Goal: Task Accomplishment & Management: Manage account settings

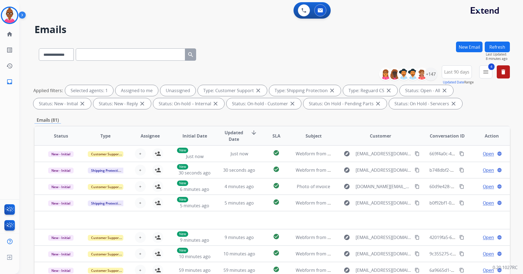
select select "**********"
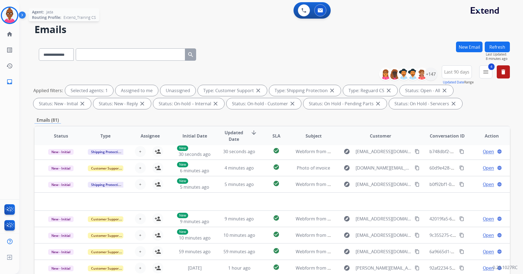
click at [15, 20] on img at bounding box center [9, 15] width 15 height 15
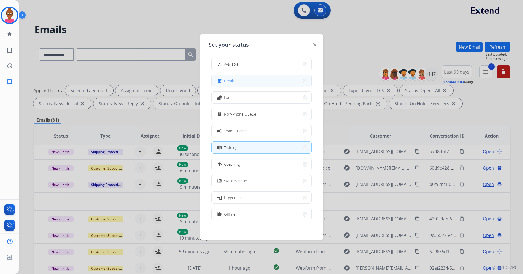
click at [234, 83] on span "Break" at bounding box center [229, 81] width 10 height 6
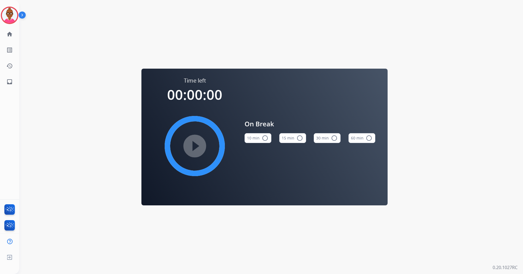
click at [303, 138] on button "15 min radio_button_unchecked" at bounding box center [292, 138] width 27 height 10
click at [16, 22] on div "Agent: [PERSON_NAME] Profile: Extend_Training CS" at bounding box center [9, 15] width 17 height 17
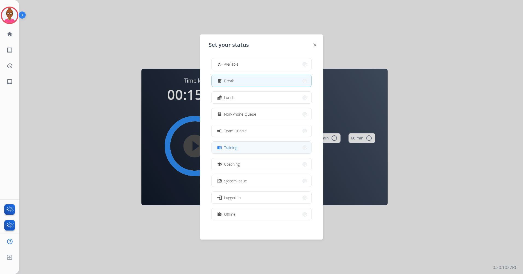
click at [264, 150] on button "menu_book Training" at bounding box center [262, 148] width 100 height 12
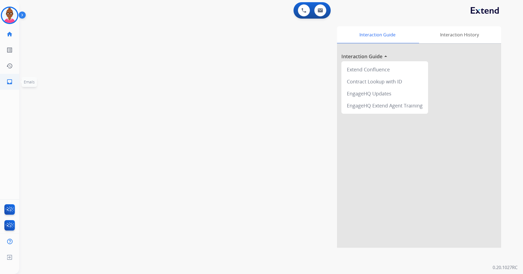
click at [14, 81] on link "inbox Emails" at bounding box center [9, 81] width 15 height 15
select select "**********"
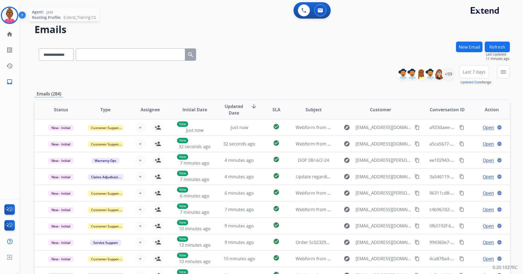
click at [11, 13] on img at bounding box center [9, 15] width 15 height 15
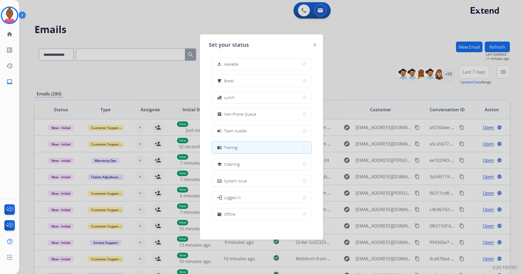
click at [128, 8] on div at bounding box center [261, 137] width 523 height 274
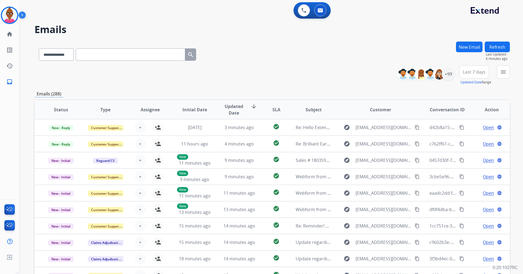
click at [502, 44] on button "Refresh" at bounding box center [497, 47] width 25 height 11
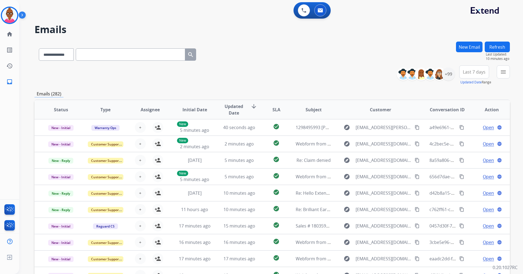
click at [295, 25] on h2 "Emails" at bounding box center [271, 29] width 475 height 11
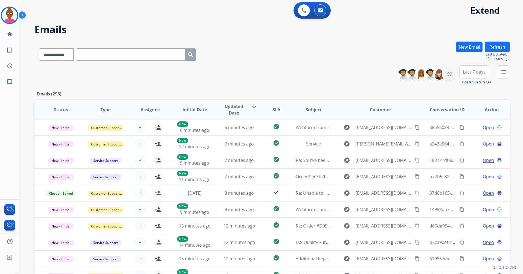
click at [494, 51] on button "Refresh" at bounding box center [497, 47] width 25 height 11
click at [494, 51] on div "**********" at bounding box center [264, 157] width 491 height 274
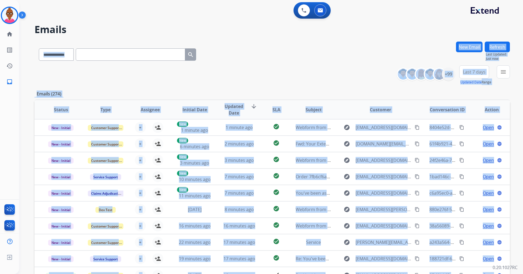
click at [478, 72] on span "Last 7 days" at bounding box center [474, 72] width 23 height 2
click at [467, 71] on span "Last 7 days" at bounding box center [474, 72] width 23 height 2
drag, startPoint x: 467, startPoint y: 71, endPoint x: 446, endPoint y: 62, distance: 22.7
click at [467, 71] on span "Last 7 days" at bounding box center [474, 72] width 23 height 2
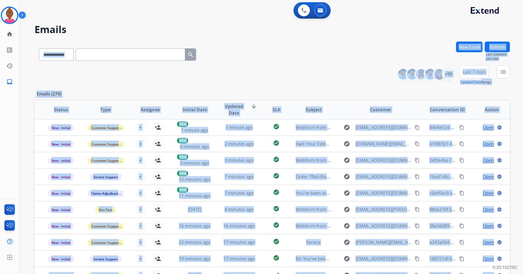
click at [419, 29] on h2 "Emails" at bounding box center [271, 29] width 475 height 11
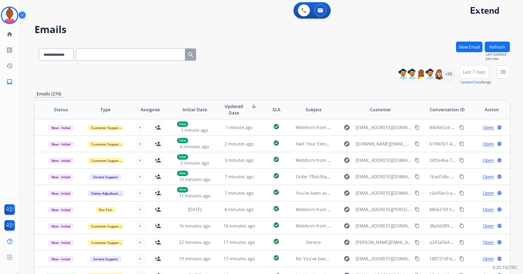
click at [467, 72] on span "Last 7 days" at bounding box center [474, 72] width 23 height 2
click at [470, 140] on div "Last 90 days" at bounding box center [472, 138] width 30 height 8
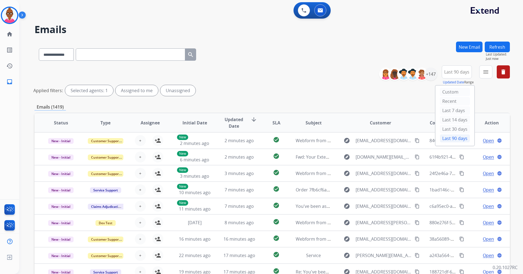
click at [334, 70] on div "**********" at bounding box center [271, 81] width 475 height 33
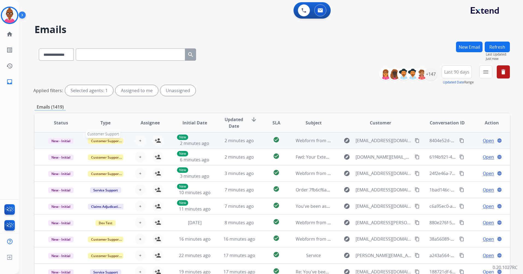
click at [121, 143] on span "Customer Support" at bounding box center [106, 141] width 36 height 6
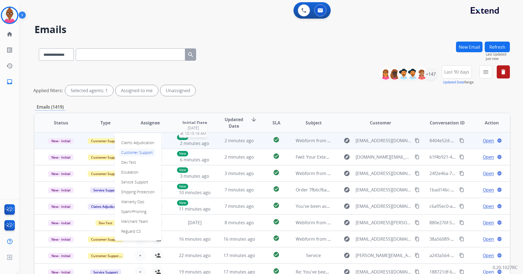
click at [210, 146] on div "New 2 minutes ago" at bounding box center [195, 141] width 36 height 12
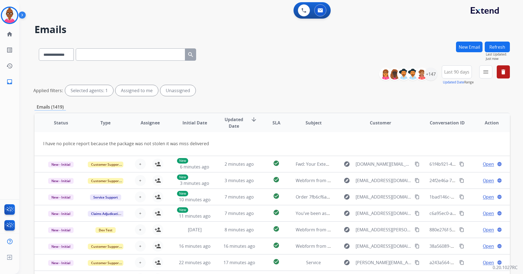
scroll to position [25, 0]
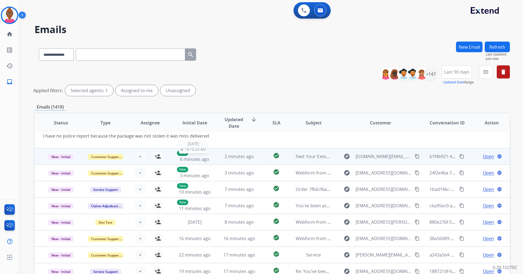
click at [206, 158] on span "6 minutes ago" at bounding box center [194, 159] width 29 height 6
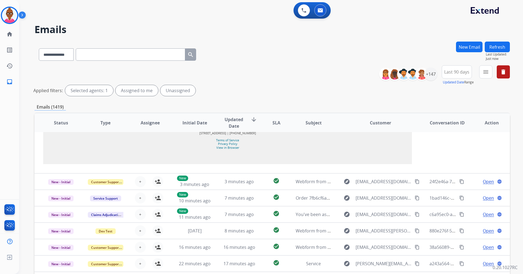
scroll to position [481, 0]
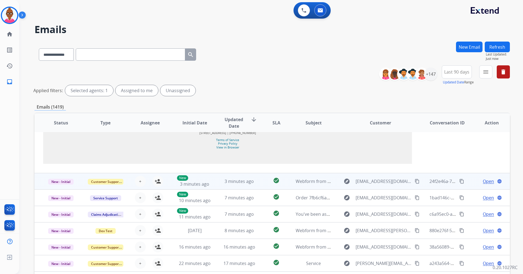
click at [215, 184] on td "3 minutes ago" at bounding box center [235, 181] width 45 height 16
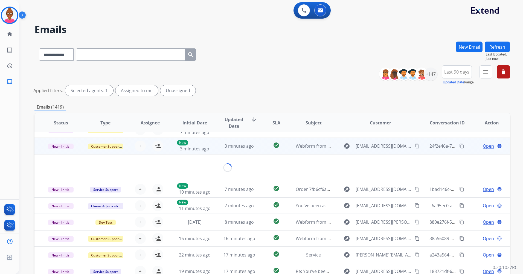
scroll to position [25, 0]
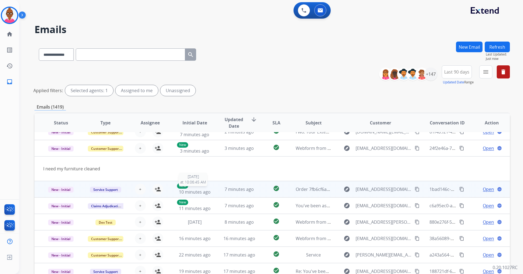
click at [206, 188] on div "New 10 minutes ago" at bounding box center [195, 189] width 36 height 12
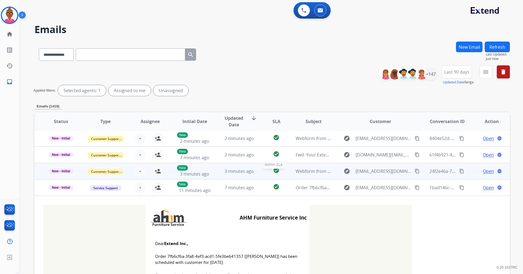
scroll to position [0, 0]
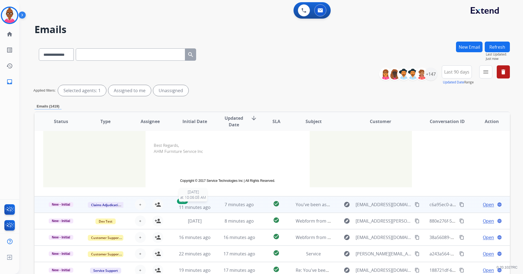
click at [208, 206] on span "11 minutes ago" at bounding box center [195, 207] width 32 height 6
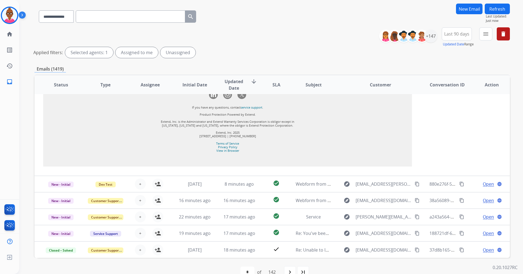
scroll to position [50, 0]
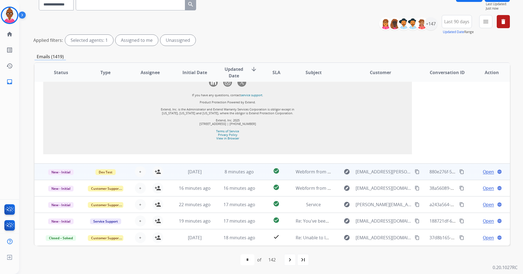
click at [198, 175] on td "[DATE]" at bounding box center [190, 172] width 45 height 16
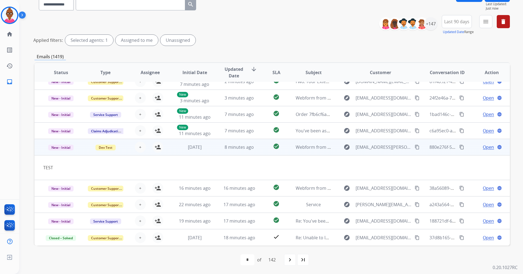
scroll to position [25, 0]
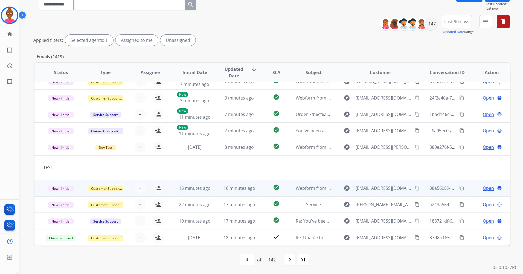
click at [194, 192] on td "16 minutes ago" at bounding box center [190, 188] width 45 height 16
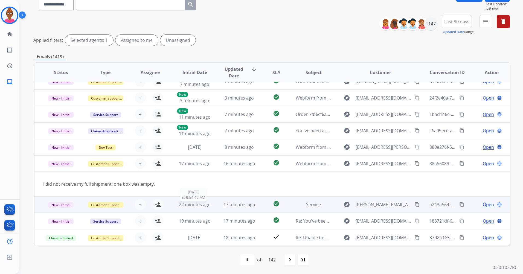
click at [200, 207] on span "22 minutes ago" at bounding box center [195, 205] width 32 height 6
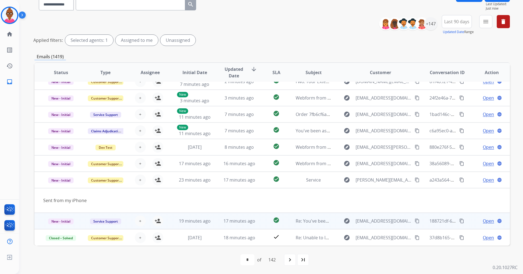
click at [200, 216] on td "19 minutes ago" at bounding box center [190, 221] width 45 height 16
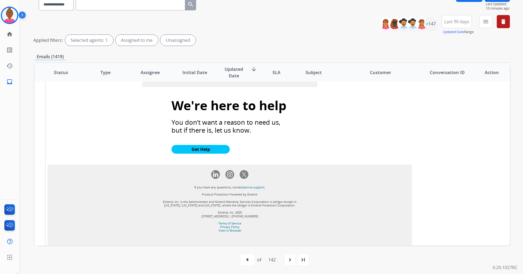
scroll to position [702, 0]
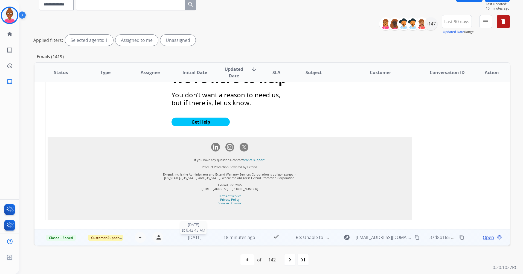
click at [205, 239] on div "[DATE]" at bounding box center [195, 237] width 36 height 7
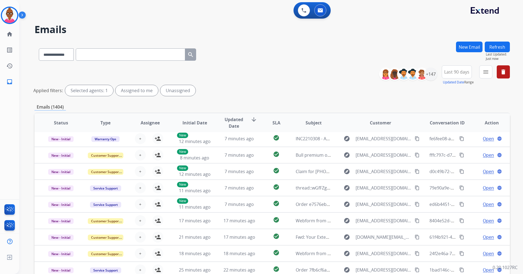
scroll to position [18, 0]
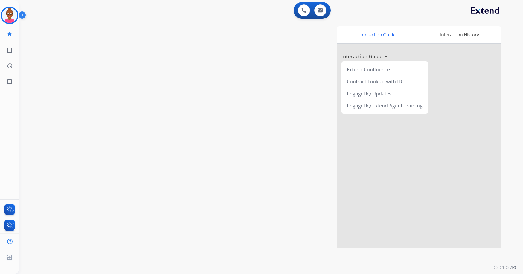
click at [13, 16] on img at bounding box center [9, 15] width 15 height 15
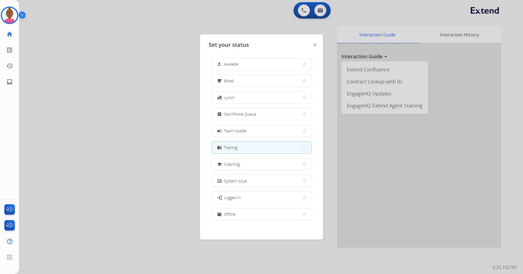
click at [250, 150] on button "menu_book Training" at bounding box center [262, 148] width 100 height 12
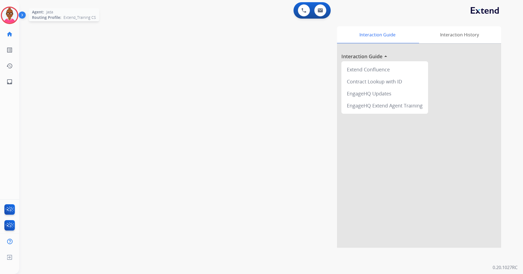
click at [8, 19] on img at bounding box center [9, 15] width 15 height 15
click at [14, 17] on img at bounding box center [9, 15] width 15 height 15
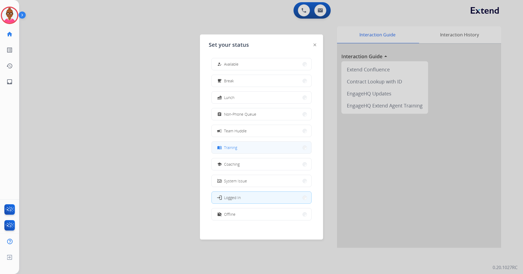
click at [247, 145] on button "menu_book Training" at bounding box center [262, 148] width 100 height 12
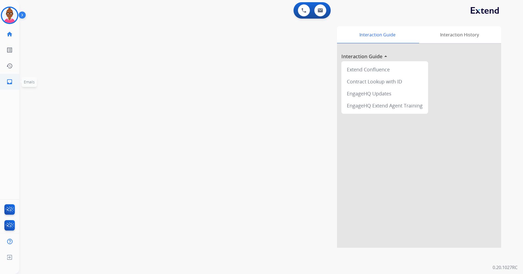
click at [16, 80] on link "inbox Emails" at bounding box center [9, 81] width 15 height 15
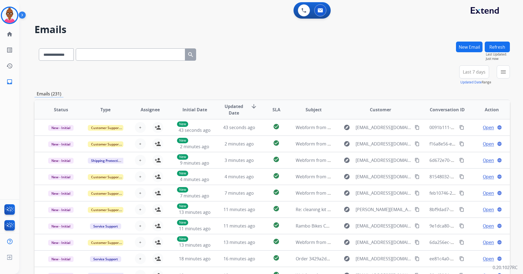
click at [486, 71] on button "Last 7 days" at bounding box center [474, 71] width 30 height 13
click at [465, 138] on div "Last 90 days" at bounding box center [472, 138] width 30 height 8
click at [465, 138] on div "**********" at bounding box center [264, 157] width 491 height 274
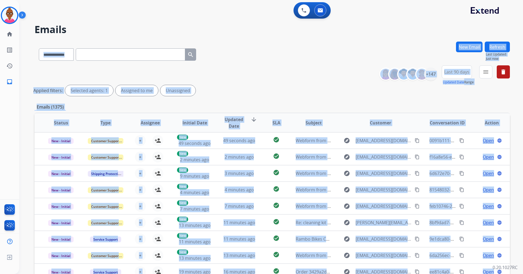
click at [338, 68] on div "**********" at bounding box center [271, 81] width 475 height 33
click at [338, 69] on div "**********" at bounding box center [271, 81] width 475 height 33
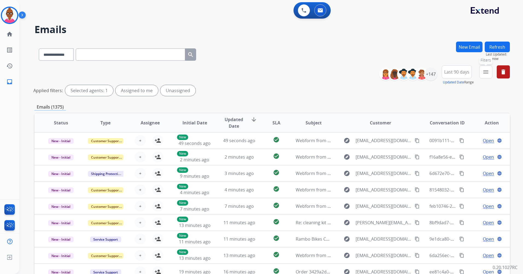
click at [482, 72] on button "menu Filters" at bounding box center [485, 71] width 13 height 13
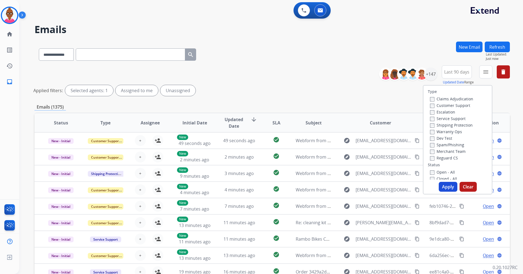
click at [462, 73] on span "Last 90 days" at bounding box center [456, 72] width 25 height 2
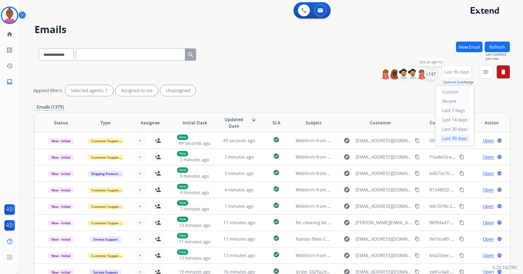
click at [425, 76] on div "+147" at bounding box center [430, 74] width 13 height 13
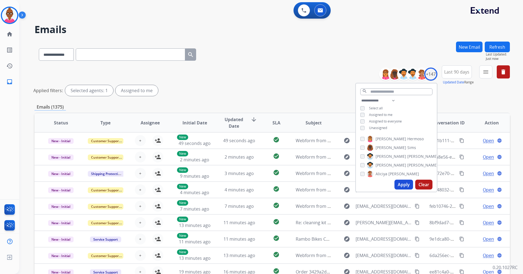
click at [405, 187] on button "Apply" at bounding box center [403, 185] width 19 height 10
click at [405, 187] on div "**********" at bounding box center [264, 157] width 491 height 274
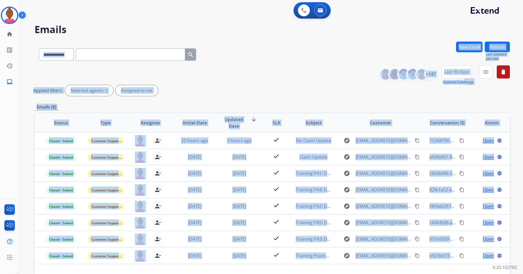
click at [307, 76] on div "**********" at bounding box center [271, 81] width 475 height 33
click at [301, 85] on div "**********" at bounding box center [271, 81] width 475 height 33
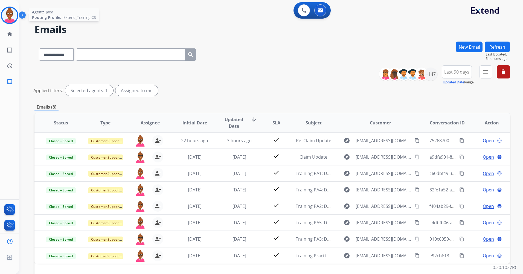
click at [11, 19] on img at bounding box center [9, 15] width 15 height 15
click at [5, 16] on img at bounding box center [9, 15] width 15 height 15
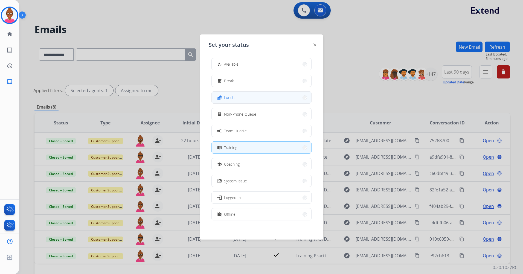
click at [251, 97] on button "fastfood Lunch" at bounding box center [262, 98] width 100 height 12
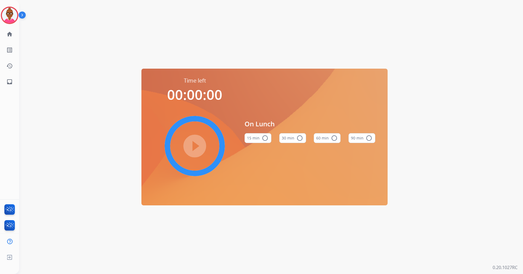
click at [332, 140] on mat-icon "radio_button_unchecked" at bounding box center [334, 138] width 7 height 7
